Goal: Navigation & Orientation: Find specific page/section

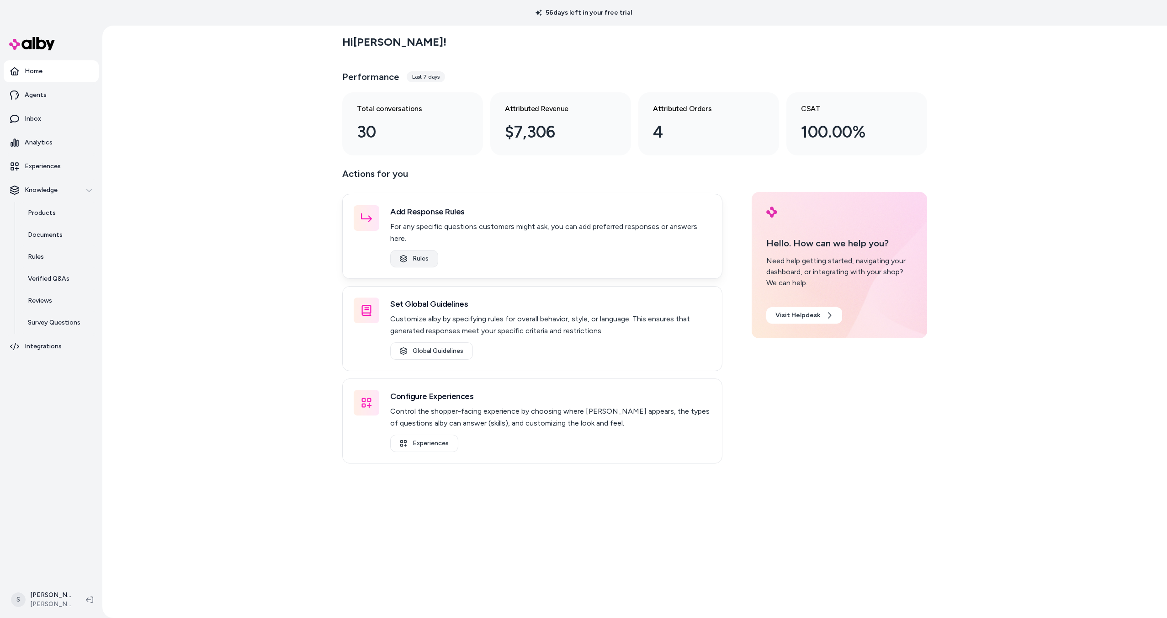
click at [426, 250] on link "Rules" at bounding box center [414, 258] width 48 height 17
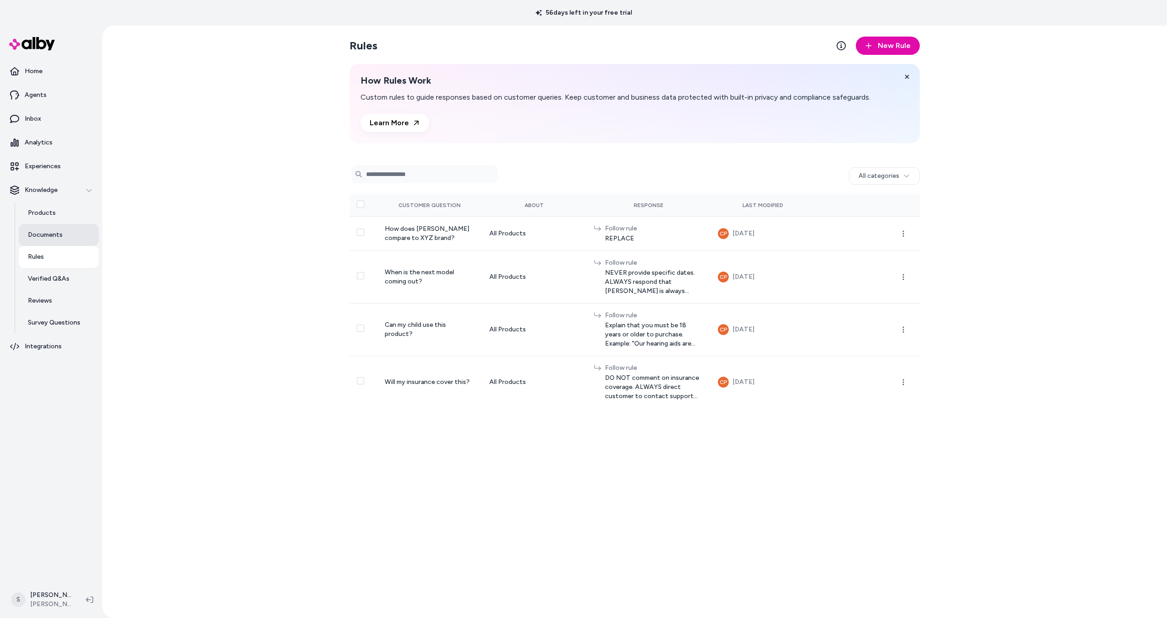
click at [49, 231] on p "Documents" at bounding box center [45, 234] width 35 height 9
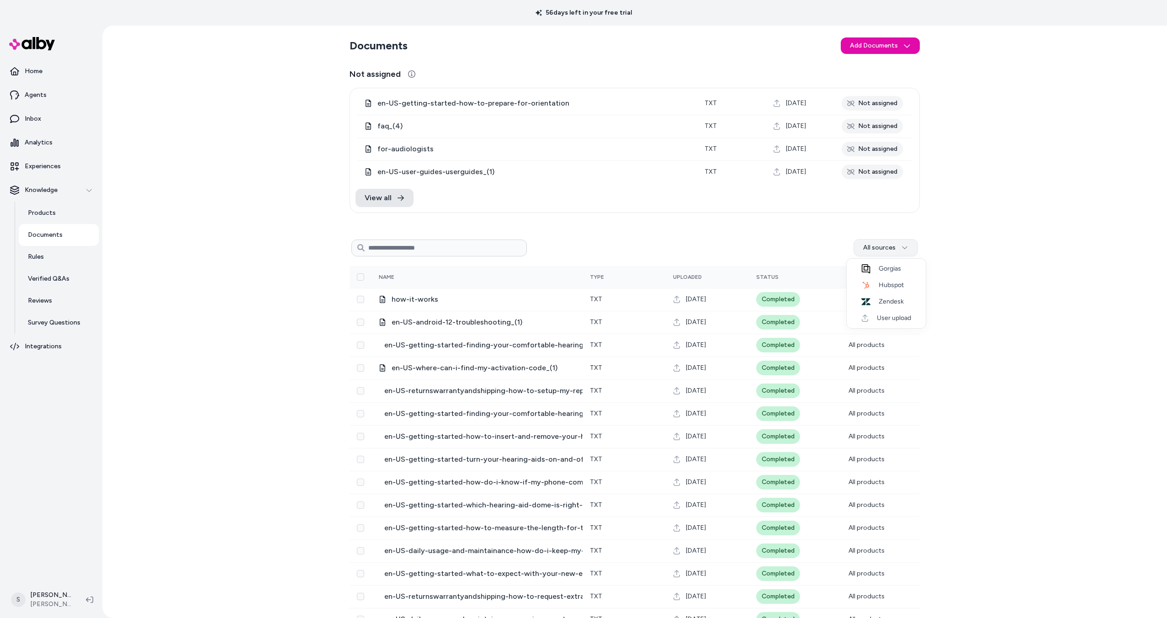
click at [888, 251] on html "56 days left in your free trial Home Agents Inbox Analytics Experiences Knowled…" at bounding box center [583, 309] width 1167 height 618
click at [901, 318] on span "User upload" at bounding box center [891, 318] width 39 height 9
click at [891, 247] on html "56 days left in your free trial Home Agents Inbox Analytics Experiences Knowled…" at bounding box center [583, 309] width 1167 height 618
click at [888, 338] on div "Clear filter" at bounding box center [879, 337] width 79 height 15
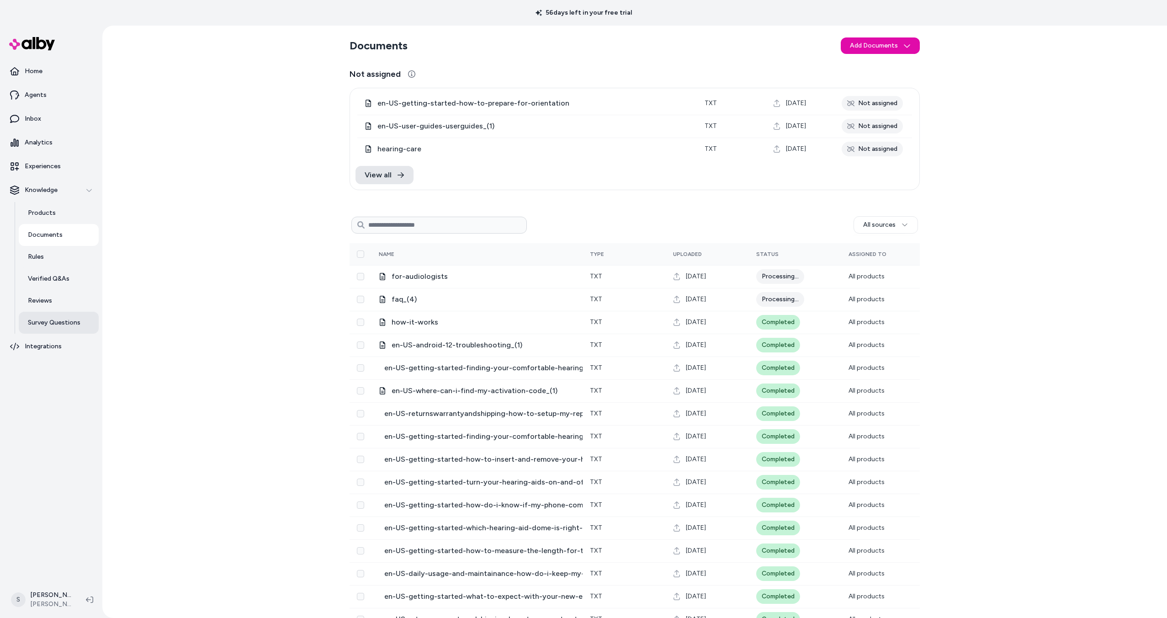
click at [58, 317] on link "Survey Questions" at bounding box center [59, 323] width 80 height 22
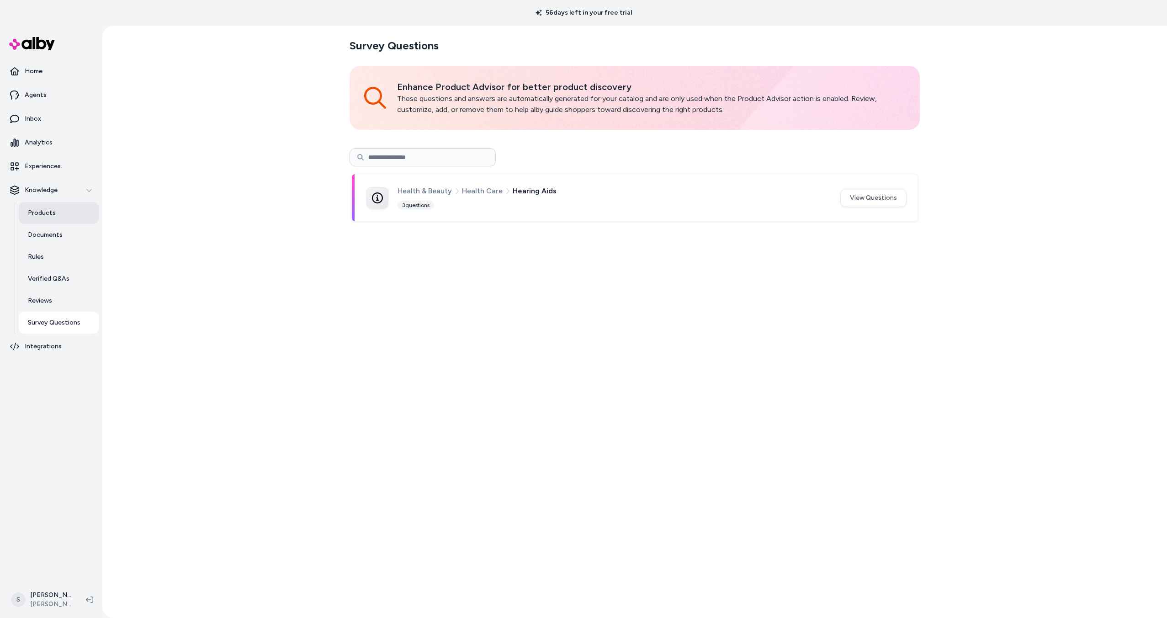
click at [45, 216] on p "Products" at bounding box center [42, 212] width 28 height 9
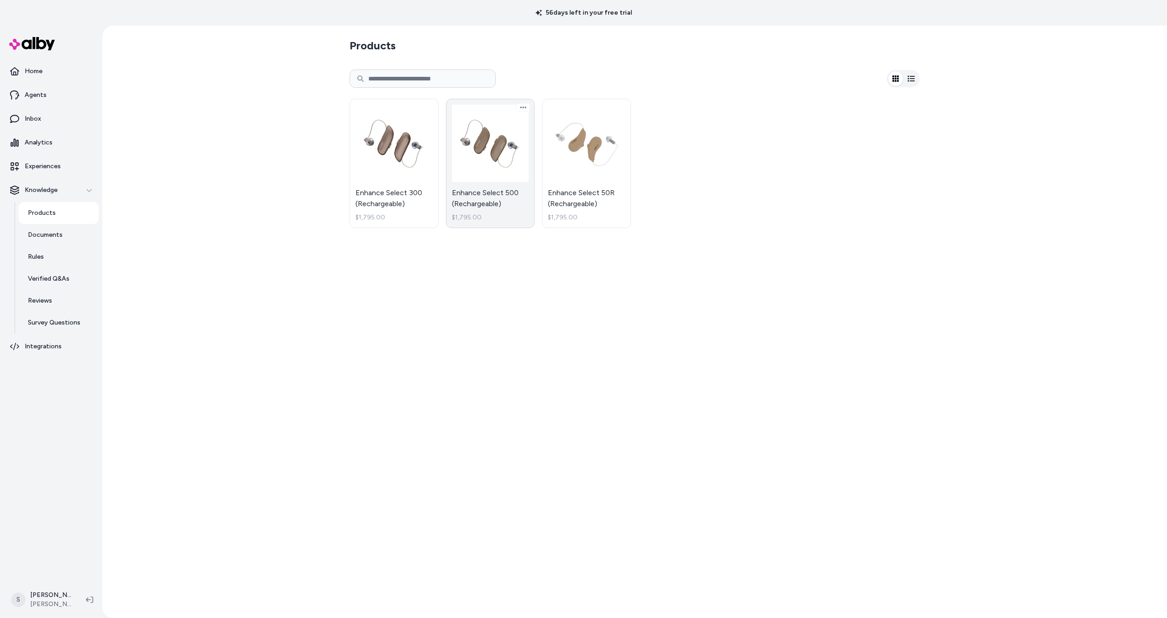
click at [495, 166] on link "Enhance Select 500 (Rechargeable) $1,795.00" at bounding box center [490, 163] width 89 height 129
click at [63, 233] on link "Documents" at bounding box center [59, 235] width 80 height 22
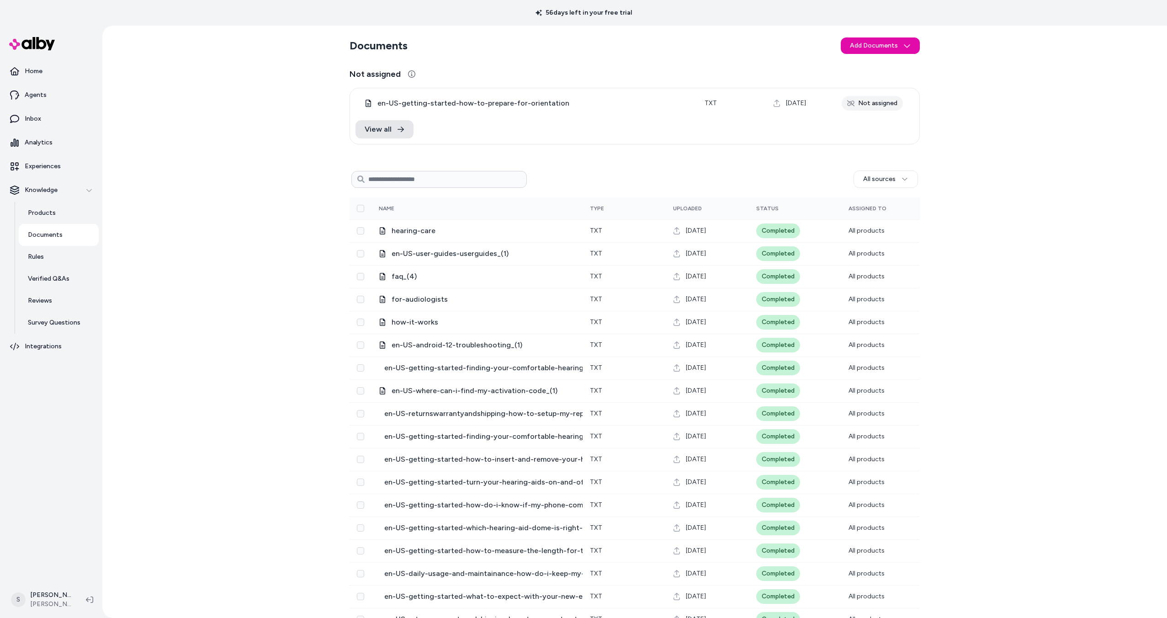
click at [442, 178] on input at bounding box center [438, 179] width 175 height 17
type input "**********"
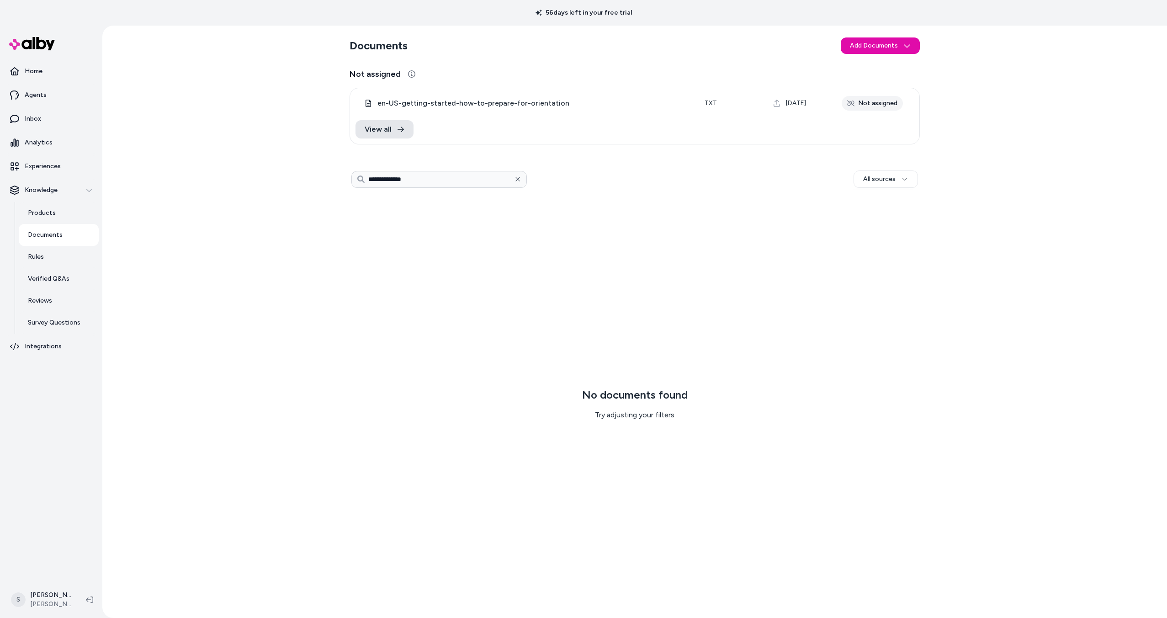
click at [515, 178] on icon "button" at bounding box center [518, 179] width 6 height 6
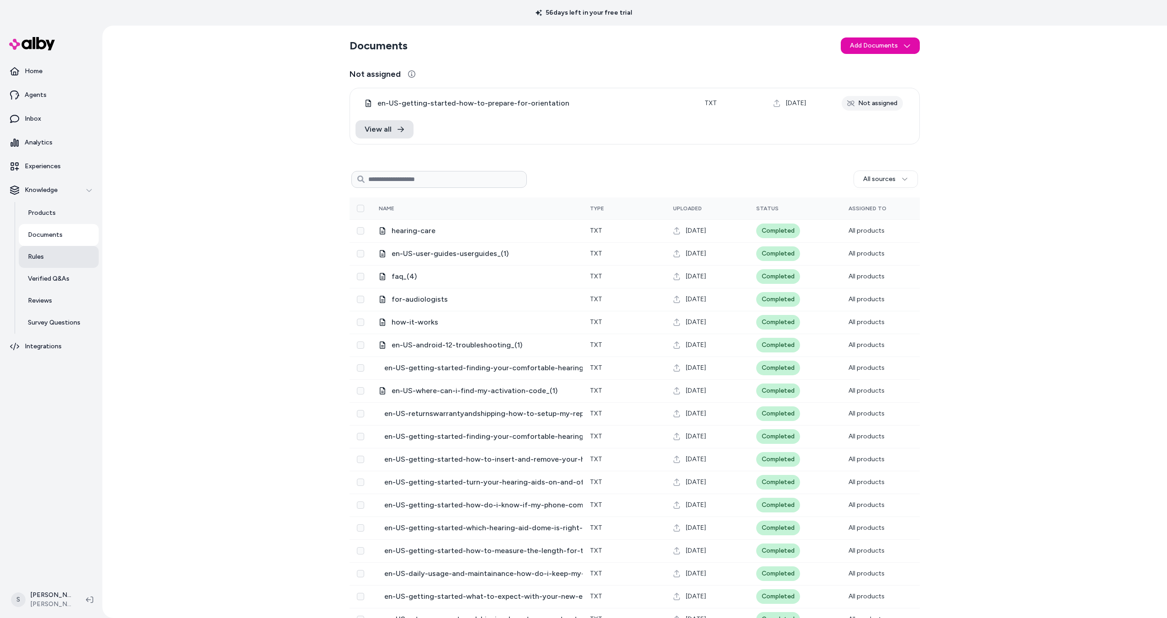
click at [53, 260] on link "Rules" at bounding box center [59, 257] width 80 height 22
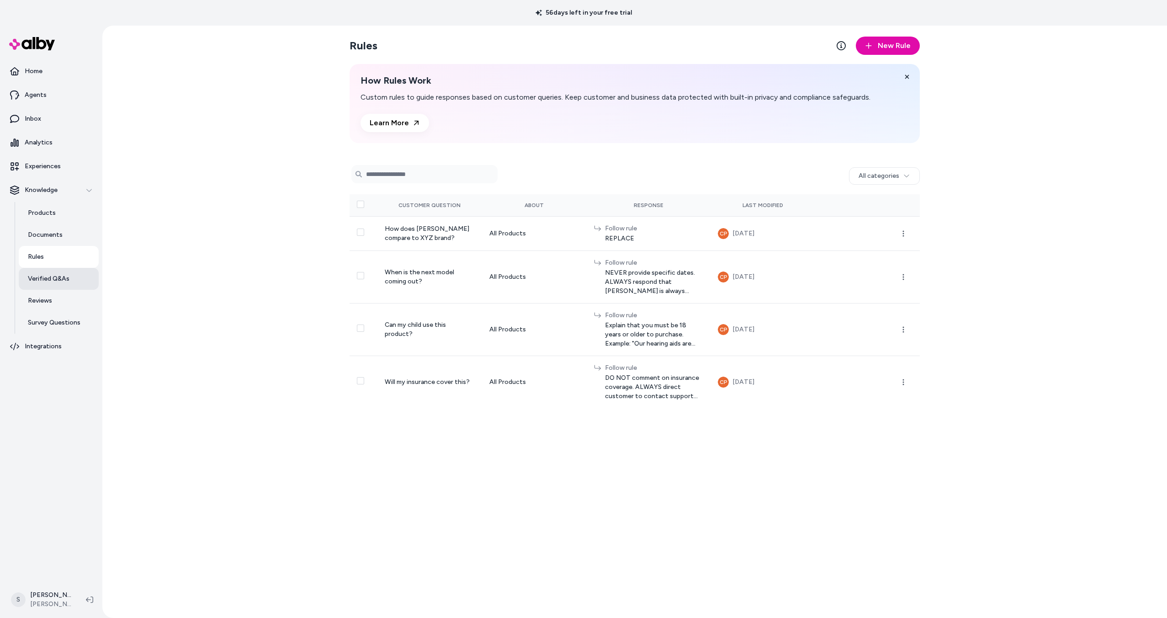
click at [66, 281] on p "Verified Q&As" at bounding box center [49, 278] width 42 height 9
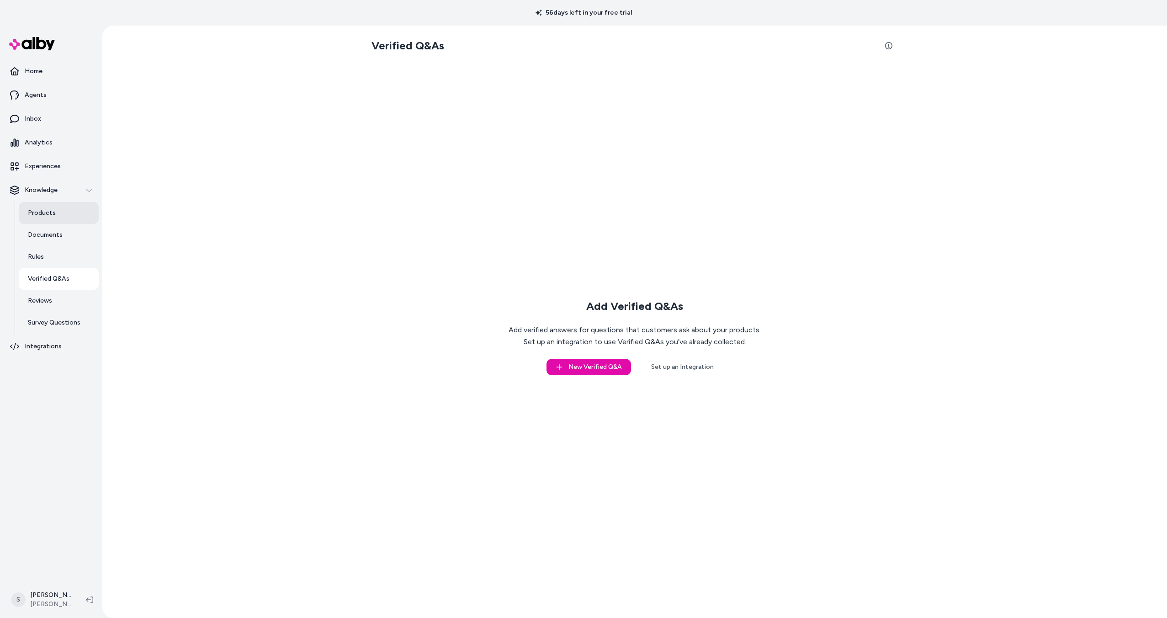
click at [49, 213] on p "Products" at bounding box center [42, 212] width 28 height 9
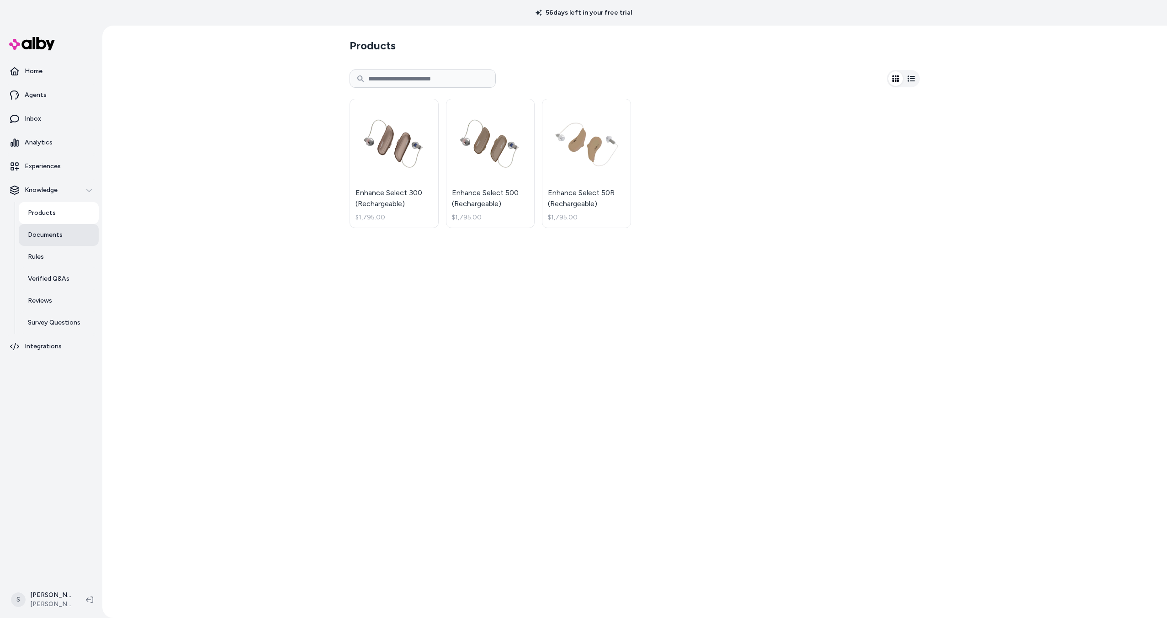
click at [56, 236] on p "Documents" at bounding box center [45, 234] width 35 height 9
